Goal: Information Seeking & Learning: Learn about a topic

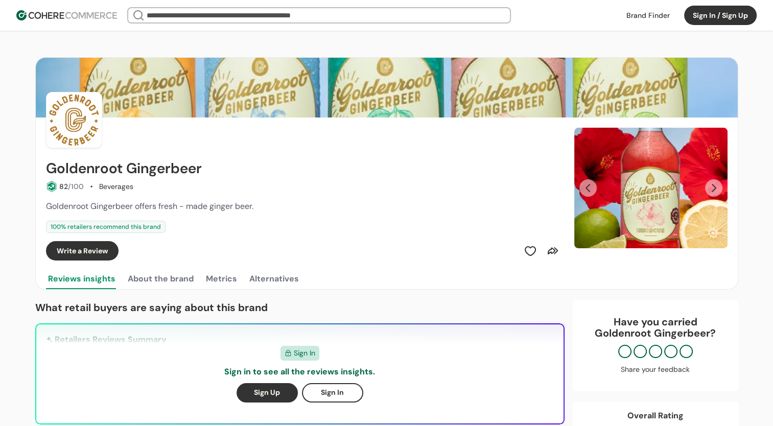
click at [415, 222] on div "100 % retailers recommend this brand" at bounding box center [304, 227] width 516 height 12
click at [399, 229] on div "100 % retailers recommend this brand" at bounding box center [304, 227] width 516 height 12
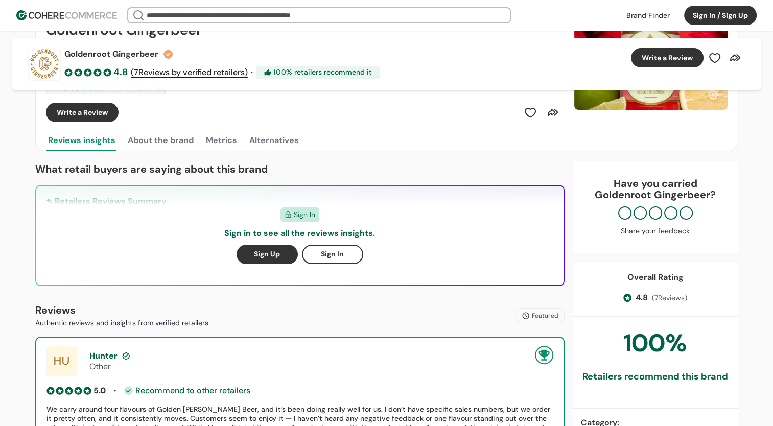
scroll to position [335, 0]
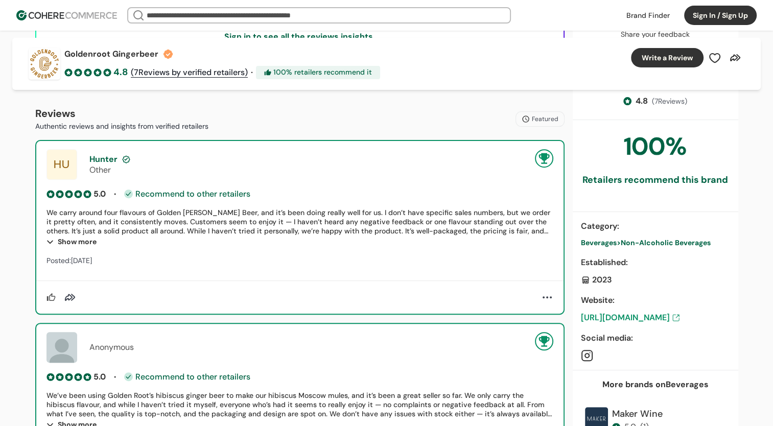
click at [77, 244] on div "Show more" at bounding box center [299, 241] width 507 height 12
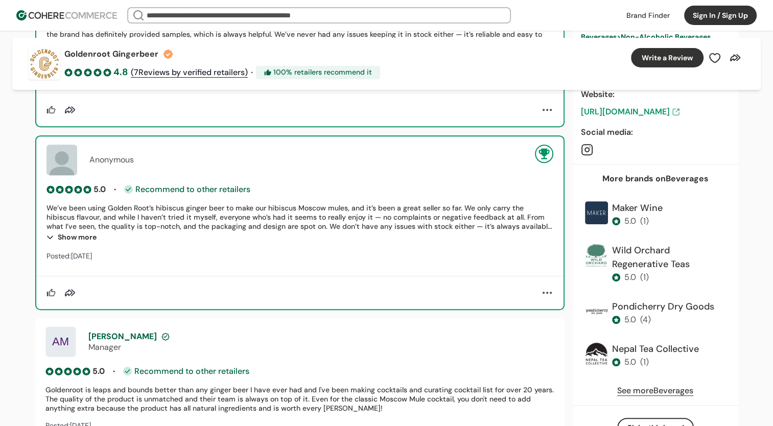
scroll to position [541, 0]
click at [74, 238] on div "Show more" at bounding box center [299, 236] width 507 height 12
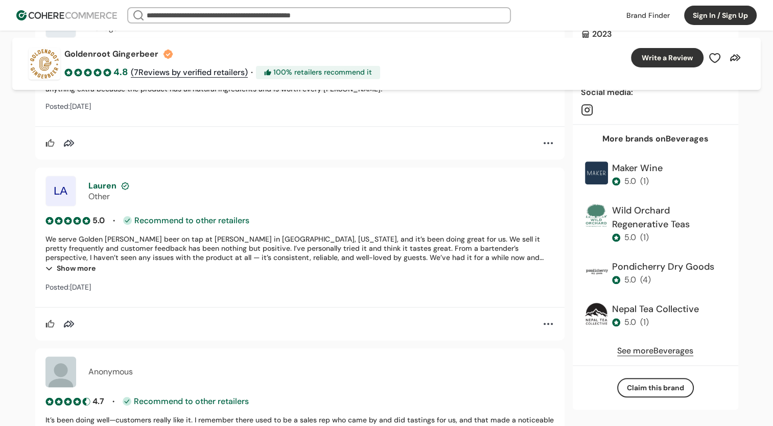
scroll to position [879, 0]
click at [78, 265] on div "Show more" at bounding box center [299, 268] width 509 height 12
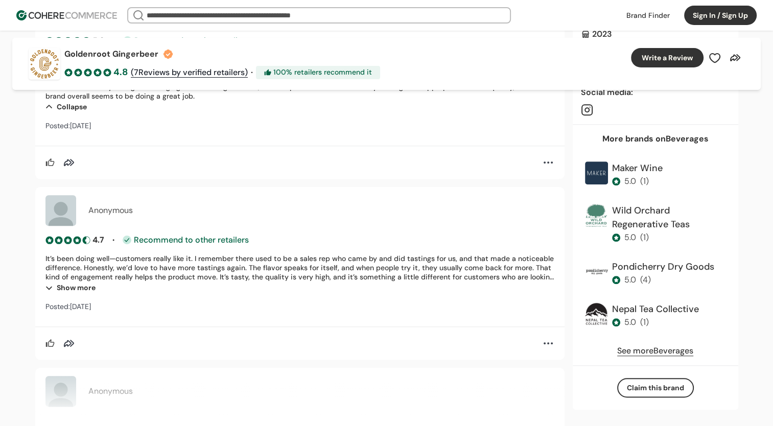
scroll to position [1060, 0]
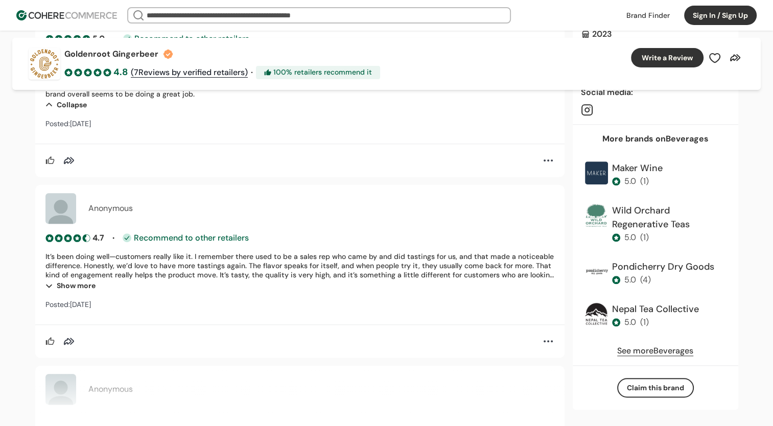
click at [72, 279] on div "Show more" at bounding box center [299, 285] width 509 height 12
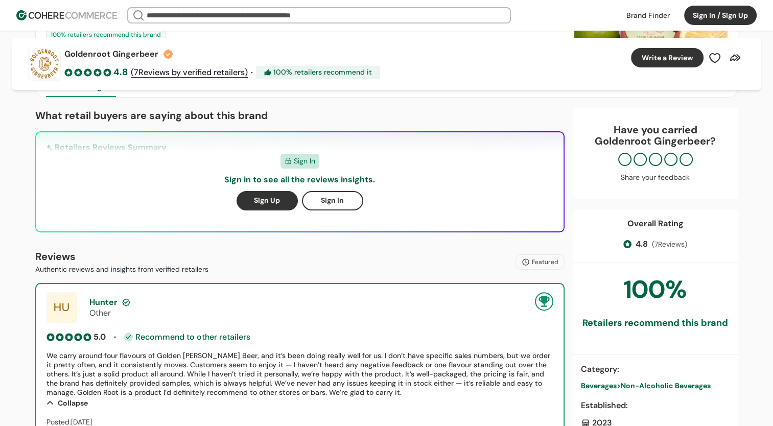
scroll to position [0, 0]
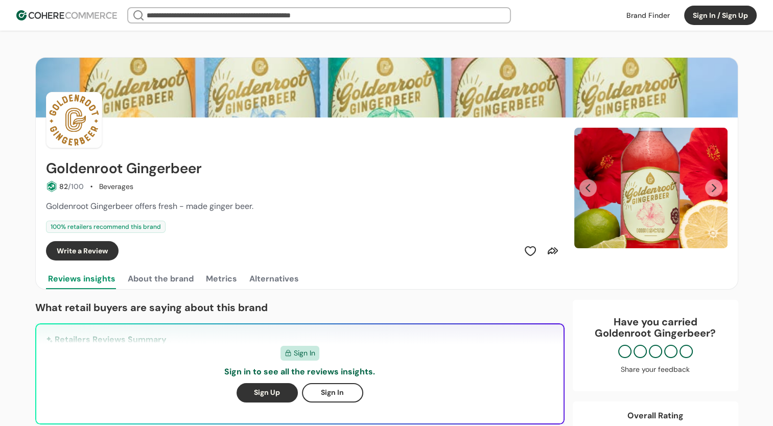
click at [144, 277] on button "About the brand" at bounding box center [161, 279] width 70 height 20
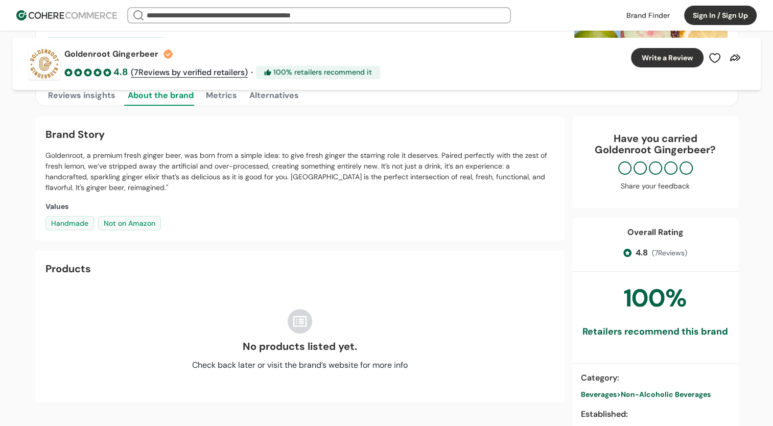
scroll to position [5, 0]
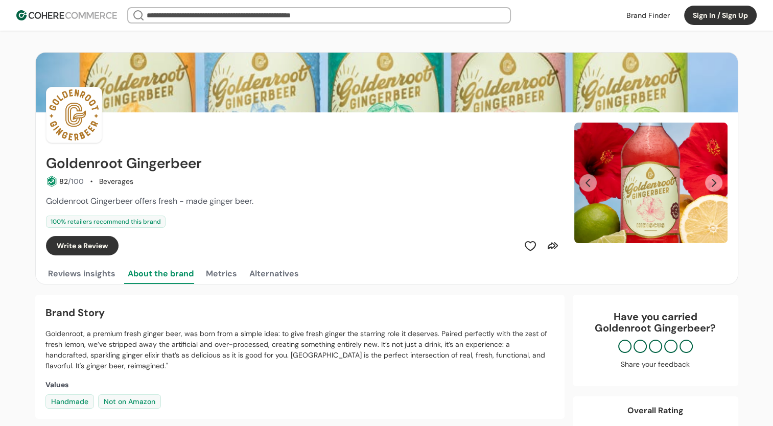
click at [220, 275] on button "Metrics" at bounding box center [221, 274] width 35 height 20
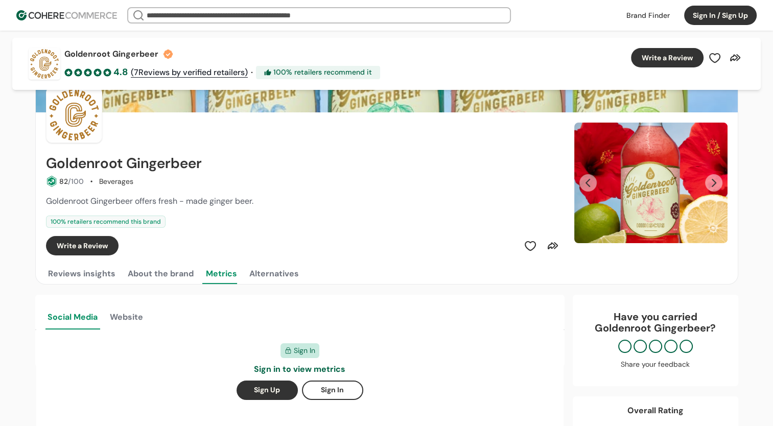
scroll to position [148, 0]
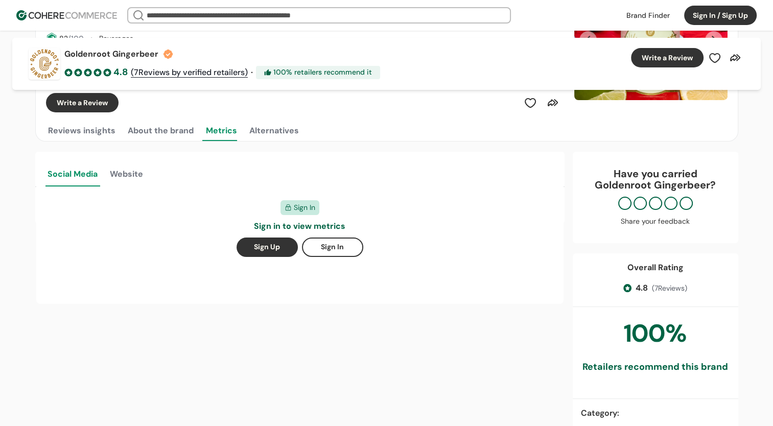
click at [125, 171] on button "Website" at bounding box center [126, 173] width 37 height 27
click at [280, 120] on div "Goldenroot Gingerbeer 82 /100 Beverages Goldenroot Gingerbeer offers fresh - ma…" at bounding box center [387, 25] width 702 height 231
click at [282, 138] on button "Alternatives" at bounding box center [274, 131] width 54 height 20
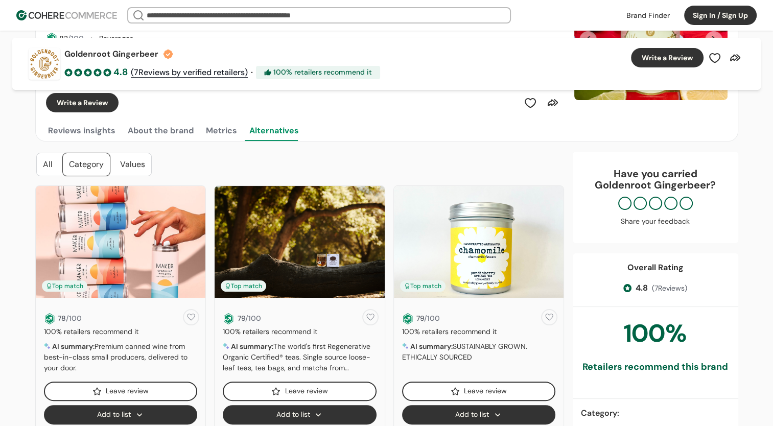
click at [259, 132] on button "Alternatives" at bounding box center [274, 131] width 54 height 20
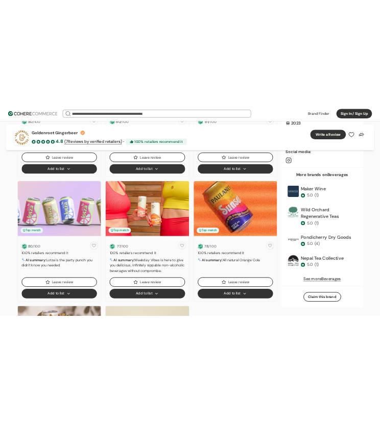
scroll to position [686, 0]
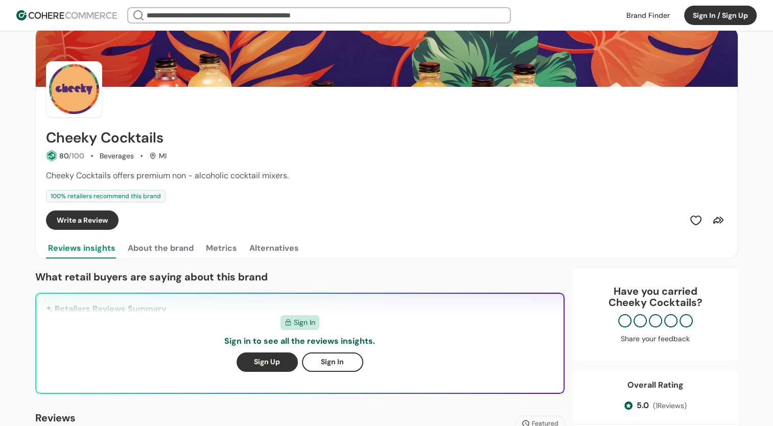
scroll to position [26, 0]
